Goal: Transaction & Acquisition: Book appointment/travel/reservation

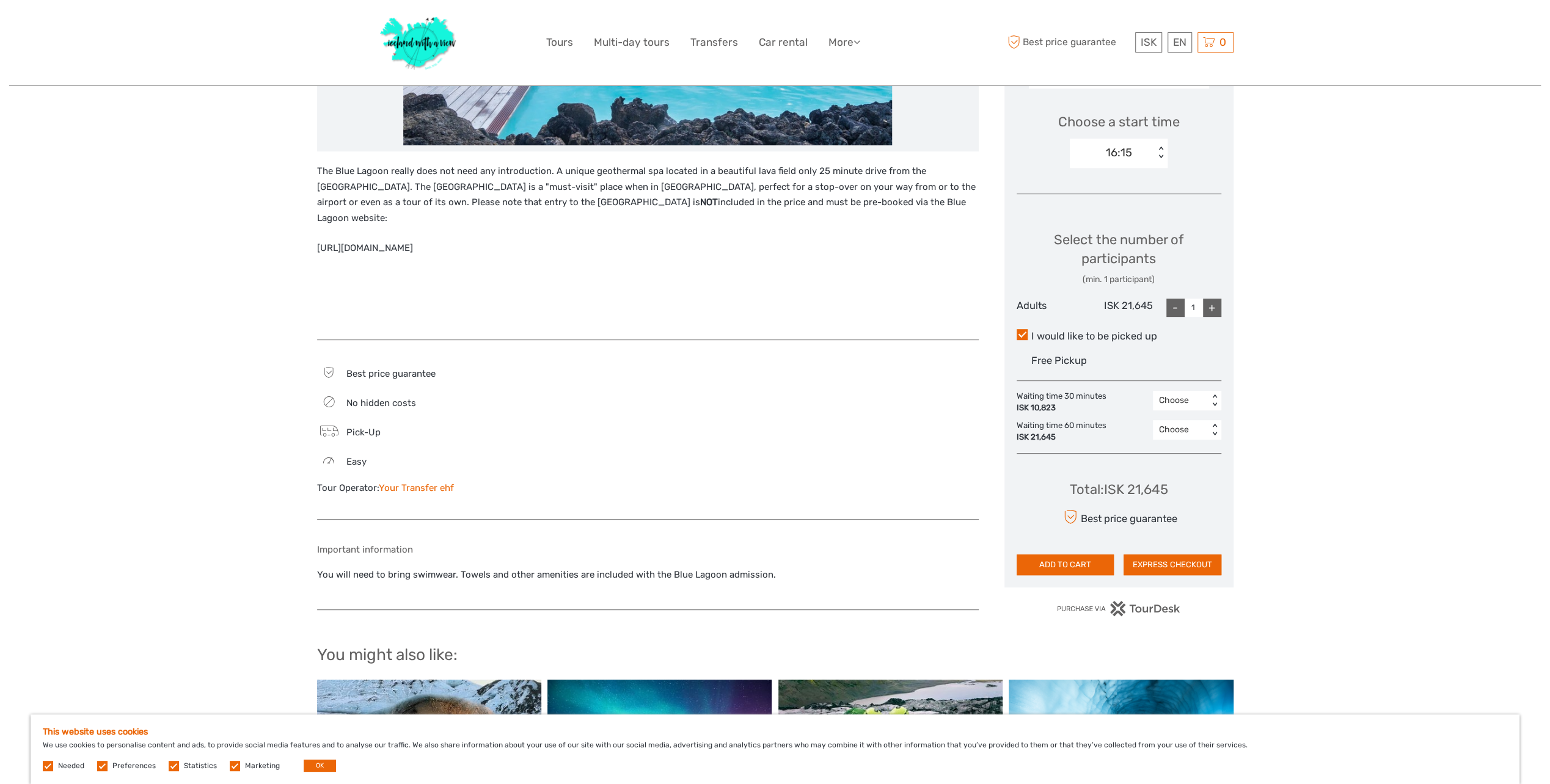
scroll to position [398, 0]
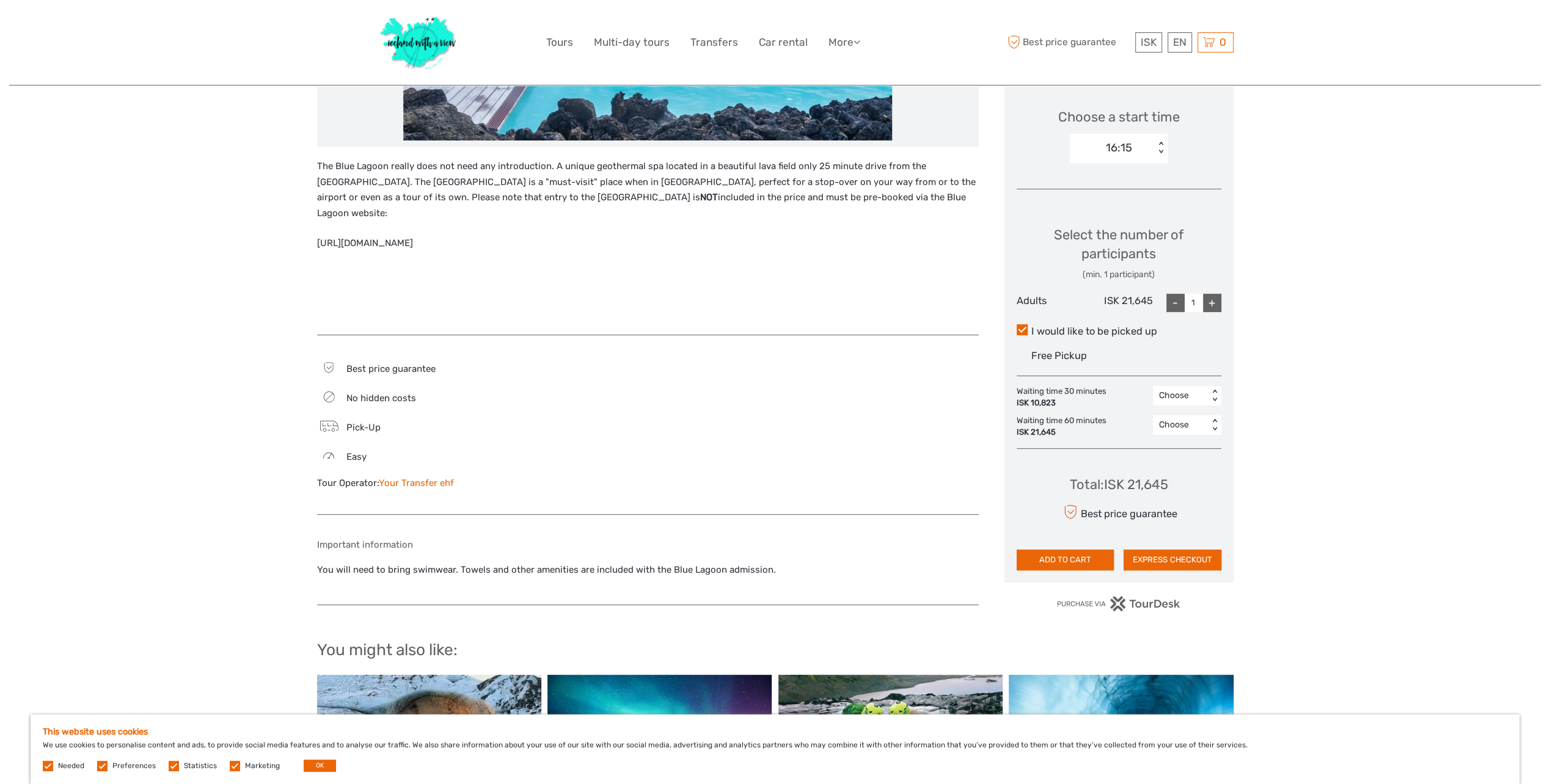
click at [441, 477] on link "Your Transfer ehf" at bounding box center [416, 483] width 75 height 11
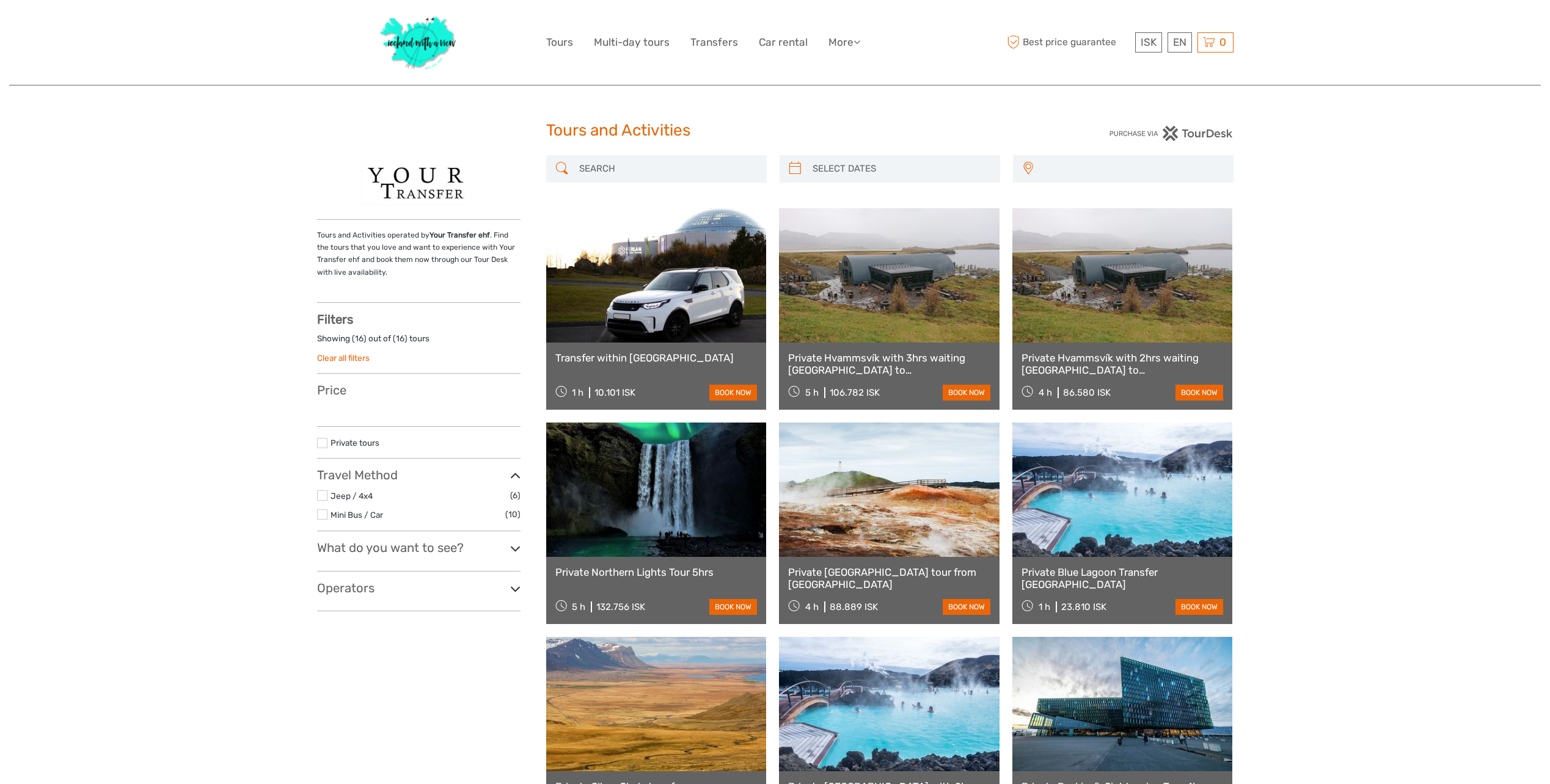
select select
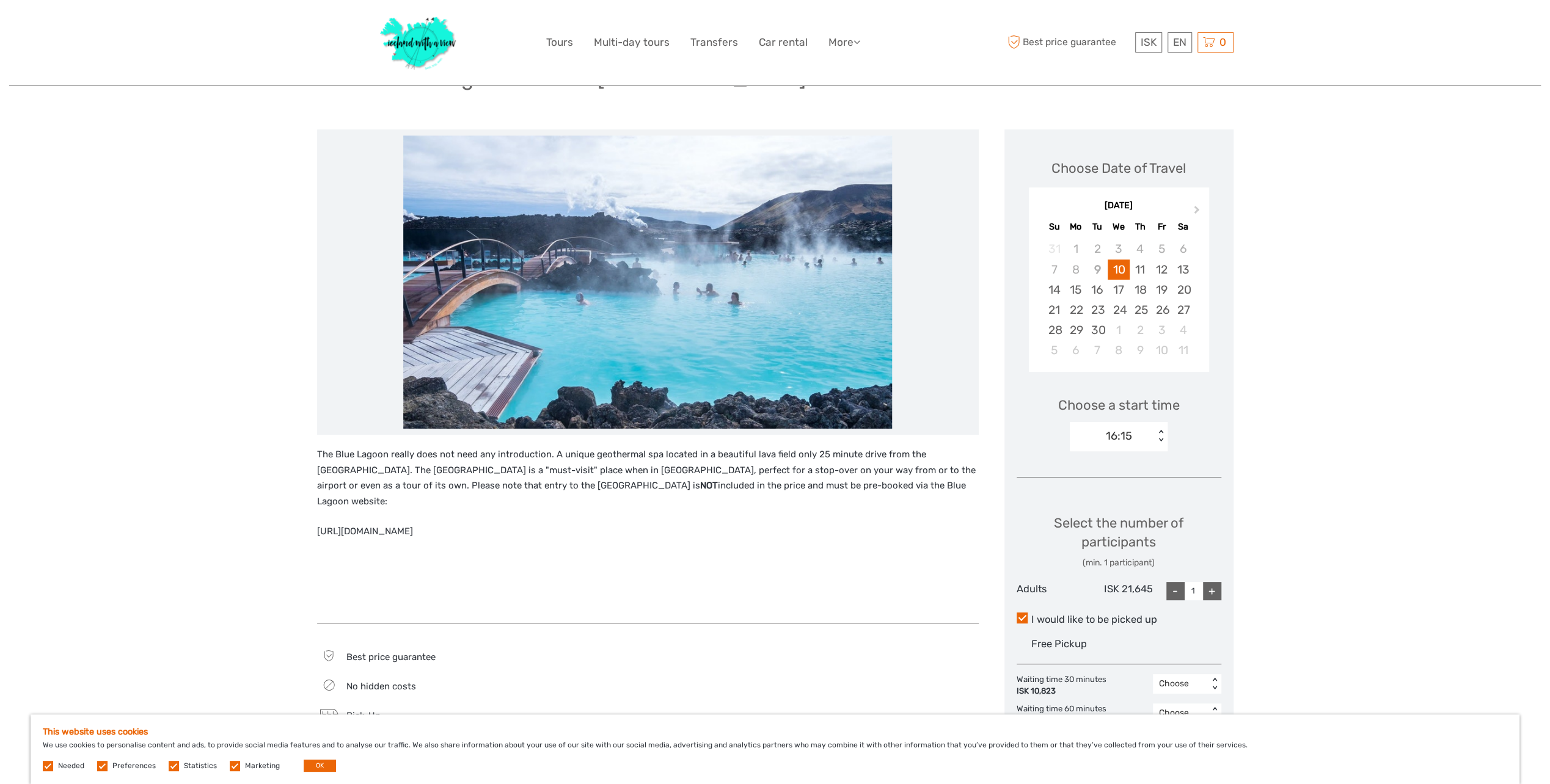
scroll to position [99, 0]
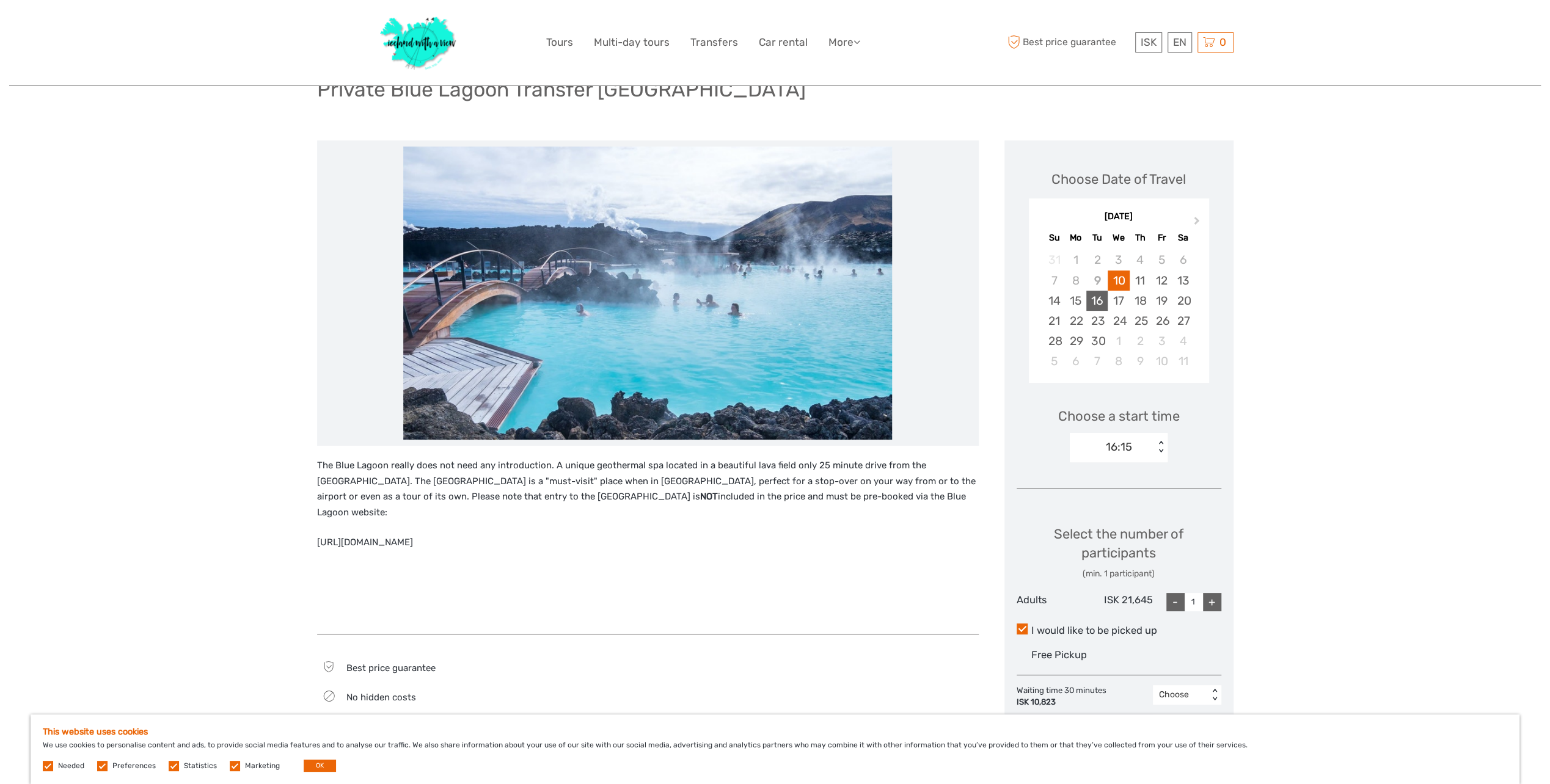
click at [1100, 299] on div "16" at bounding box center [1096, 300] width 21 height 20
click at [1156, 438] on div "06:00 < >" at bounding box center [1118, 448] width 98 height 30
click at [1144, 494] on div "11:00" at bounding box center [1118, 502] width 86 height 21
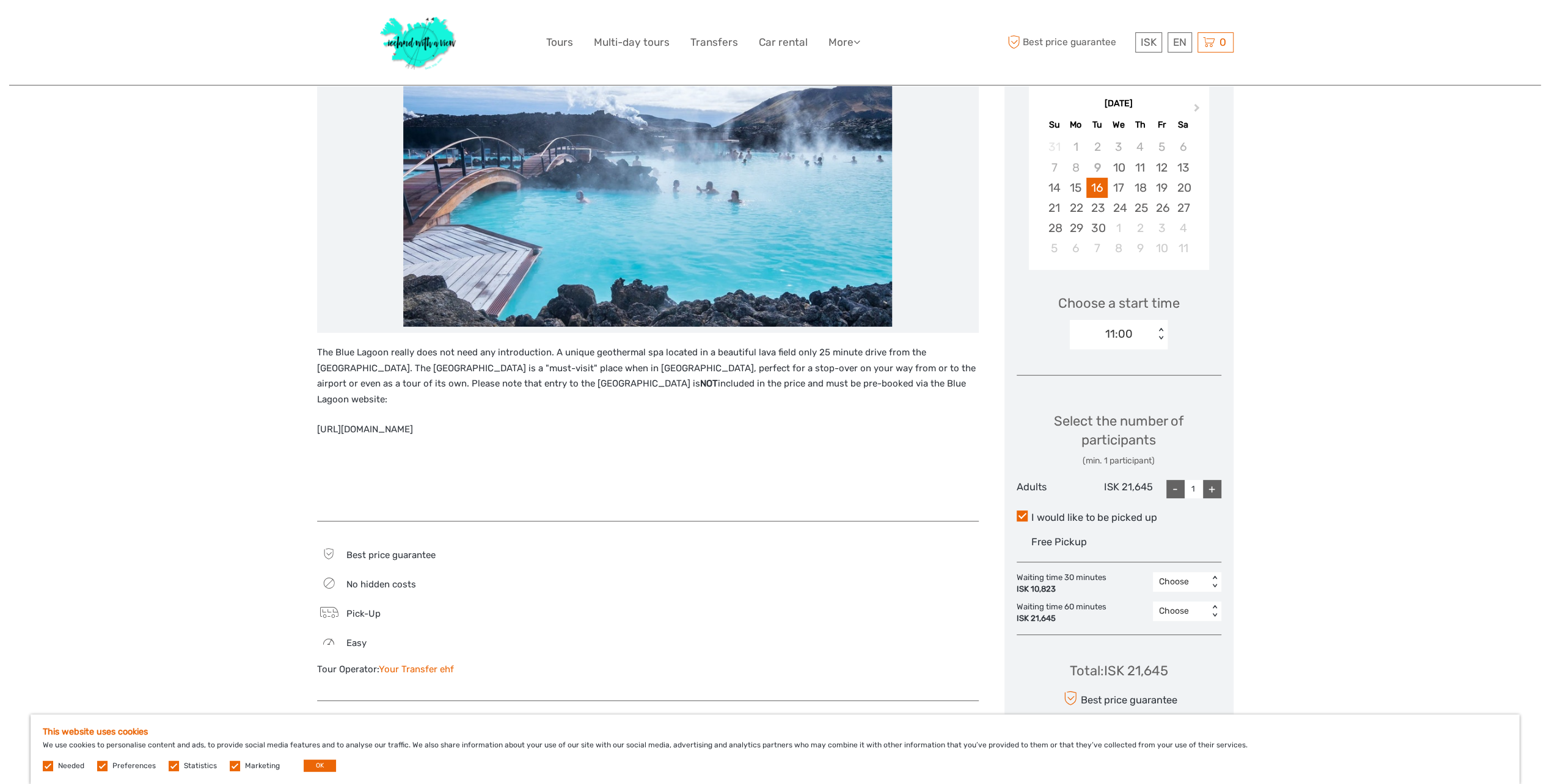
scroll to position [218, 0]
